Goal: Task Accomplishment & Management: Use online tool/utility

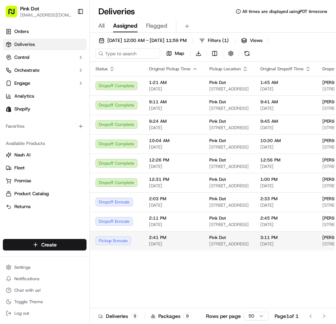
click at [304, 245] on span "[DATE]" at bounding box center [285, 244] width 51 height 6
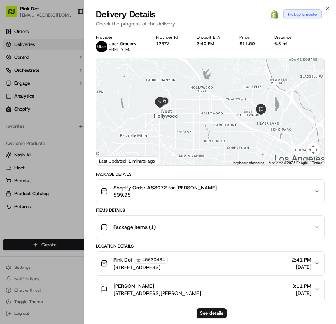
click at [70, 207] on div at bounding box center [168, 162] width 336 height 324
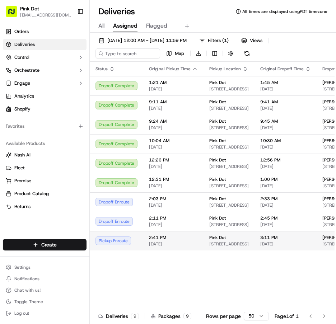
click at [303, 247] on span "[DATE]" at bounding box center [285, 244] width 51 height 6
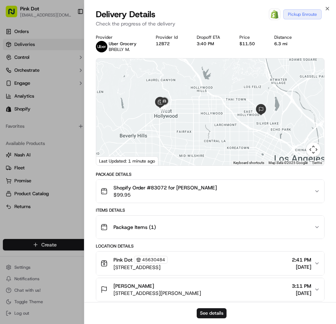
click at [66, 213] on div at bounding box center [168, 162] width 336 height 324
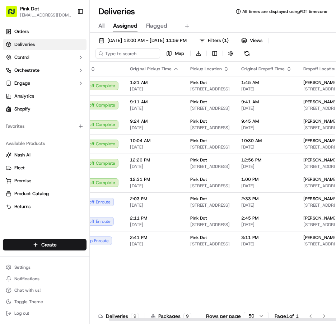
scroll to position [0, 27]
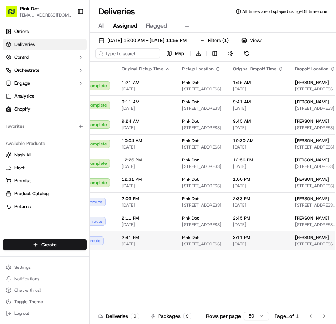
click at [278, 245] on div "3:11 PM [DATE]" at bounding box center [258, 241] width 51 height 12
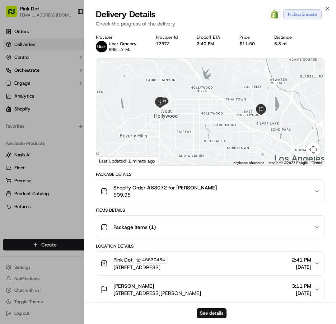
click at [226, 316] on button "See details" at bounding box center [212, 313] width 30 height 10
click at [327, 8] on icon "button" at bounding box center [327, 9] width 6 height 6
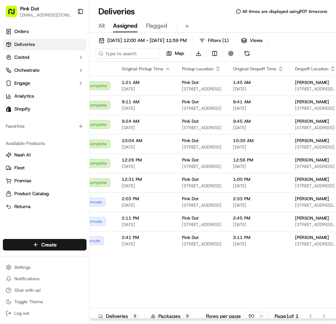
scroll to position [0, 0]
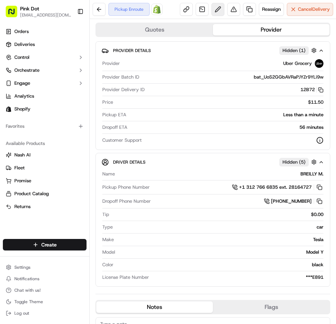
click at [212, 6] on button at bounding box center [217, 9] width 13 height 13
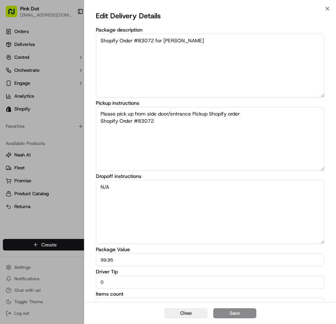
click at [268, 283] on input "0" at bounding box center [210, 281] width 228 height 13
type input "5"
click at [236, 311] on button "Save" at bounding box center [234, 313] width 43 height 10
